Goal: Register for event/course

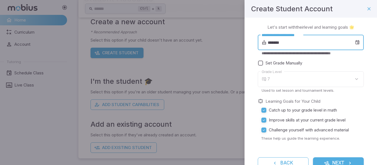
click at [287, 42] on input "*******" at bounding box center [311, 42] width 87 height 15
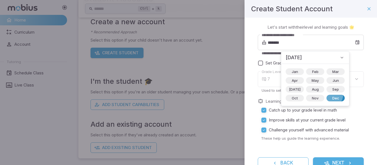
click at [329, 95] on span "Dec" at bounding box center [336, 98] width 14 height 6
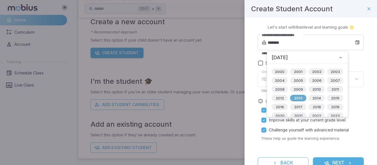
click at [301, 98] on span "2013" at bounding box center [298, 98] width 15 height 6
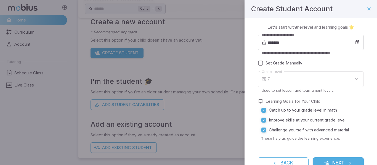
click at [356, 103] on div "Learning Goals for Your Child" at bounding box center [311, 101] width 106 height 6
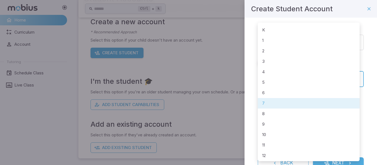
click at [353, 78] on body "**********" at bounding box center [188, 56] width 377 height 218
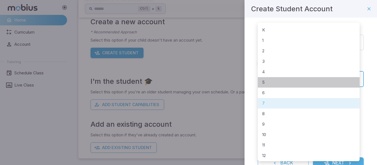
click at [353, 78] on li "5" at bounding box center [309, 82] width 102 height 10
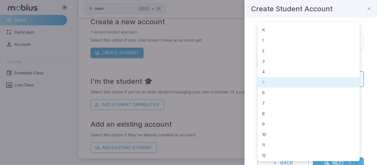
click at [353, 78] on body "**********" at bounding box center [188, 56] width 377 height 218
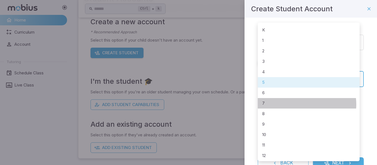
click at [304, 105] on li "7" at bounding box center [309, 103] width 102 height 10
type input "*"
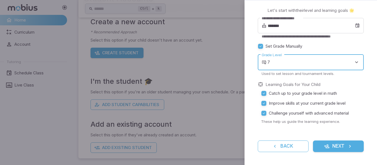
scroll to position [17, 0]
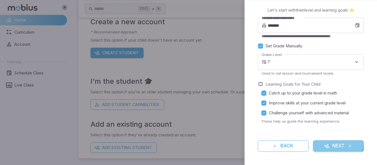
click at [332, 143] on button "Next" at bounding box center [338, 146] width 51 height 12
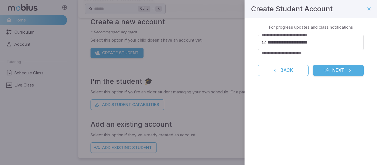
scroll to position [0, 0]
click at [339, 70] on button "Next" at bounding box center [338, 71] width 51 height 12
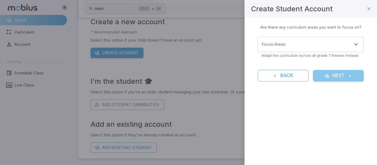
click at [335, 77] on button "Next" at bounding box center [338, 76] width 51 height 12
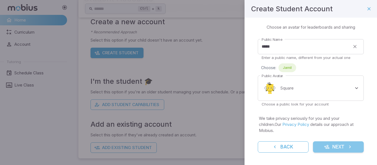
click at [346, 142] on button "Next" at bounding box center [338, 147] width 51 height 12
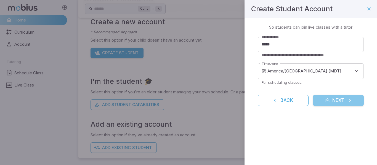
click at [338, 101] on button "Next" at bounding box center [338, 101] width 51 height 12
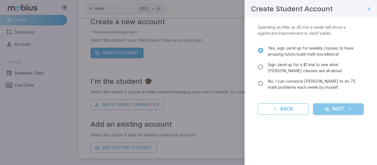
click at [354, 107] on button "Next" at bounding box center [338, 109] width 51 height 12
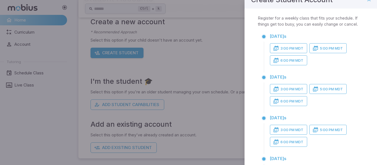
scroll to position [9, 0]
click at [294, 54] on button "3:00 PM MDT" at bounding box center [288, 49] width 37 height 10
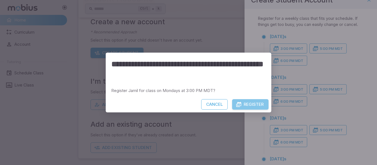
click at [240, 101] on button "Register" at bounding box center [250, 104] width 36 height 10
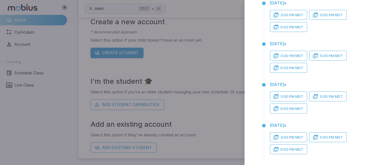
scroll to position [125, 0]
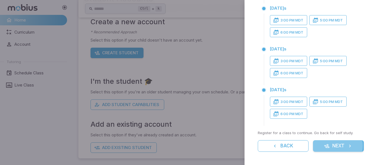
click at [331, 146] on button "Next" at bounding box center [338, 146] width 51 height 12
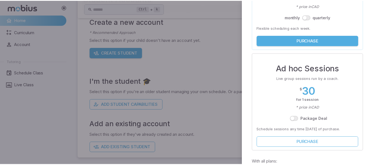
scroll to position [0, 0]
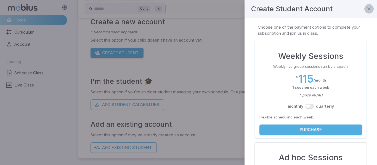
click at [366, 8] on icon "button" at bounding box center [369, 9] width 6 height 6
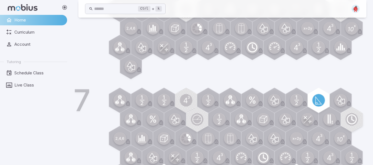
scroll to position [278, 0]
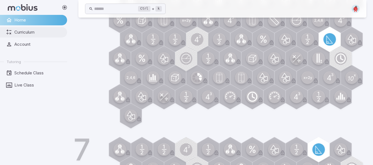
click at [25, 32] on span "Curriculum" at bounding box center [38, 32] width 49 height 6
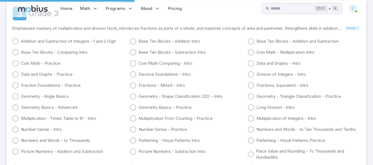
scroll to position [0, 0]
